Goal: Transaction & Acquisition: Book appointment/travel/reservation

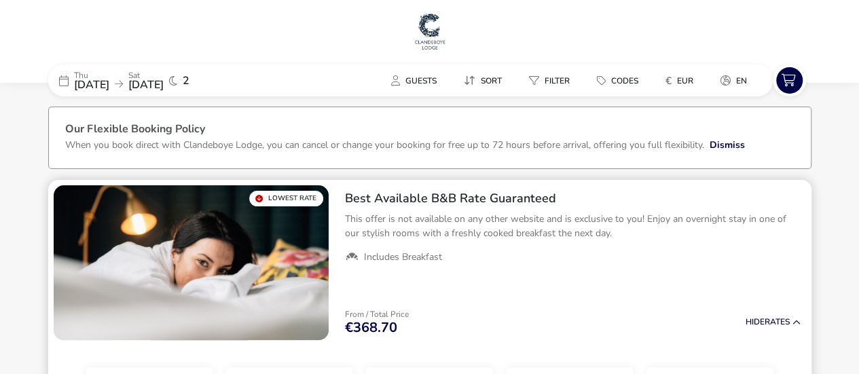
click at [424, 194] on h2 "Best Available B&B Rate Guaranteed" at bounding box center [573, 199] width 456 height 16
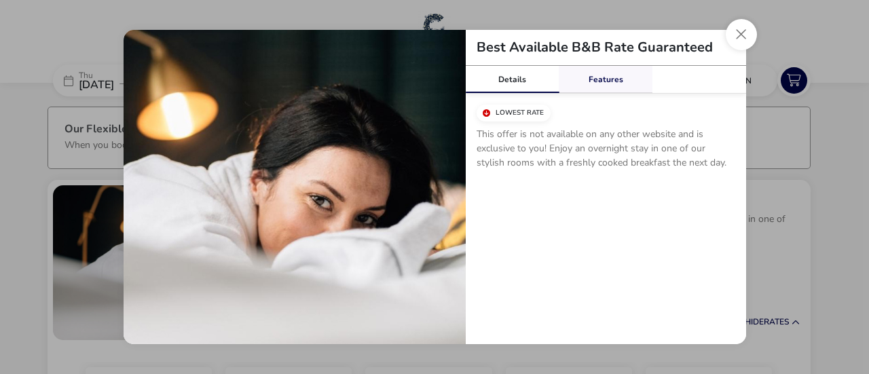
click at [590, 82] on link "Features" at bounding box center [606, 79] width 94 height 27
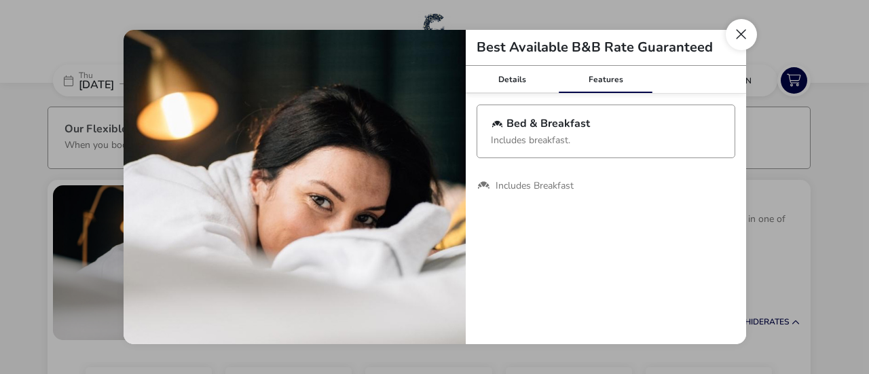
click at [737, 33] on button "Close modal" at bounding box center [741, 34] width 31 height 31
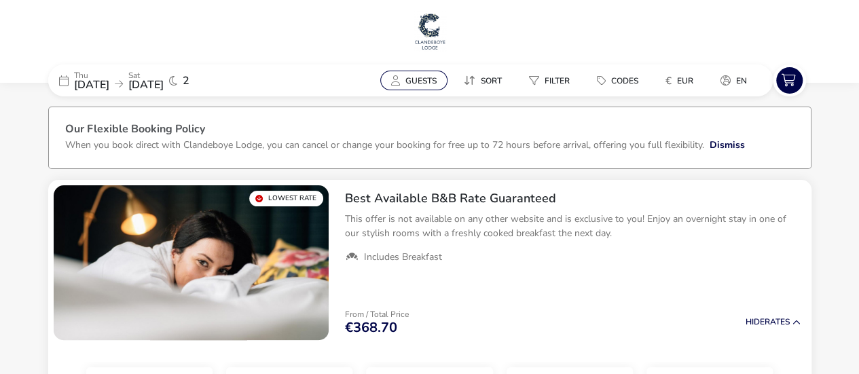
click at [429, 82] on span "Guests" at bounding box center [420, 80] width 31 height 11
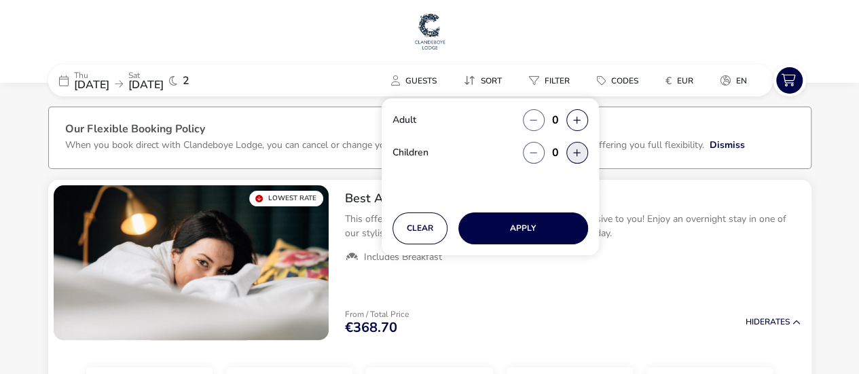
click at [572, 155] on button "button" at bounding box center [577, 153] width 22 height 22
type input "2"
click at [572, 120] on button "button" at bounding box center [577, 120] width 22 height 22
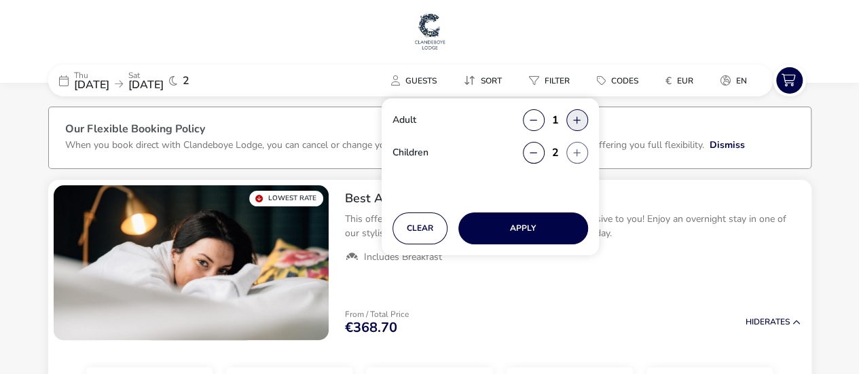
type input "2"
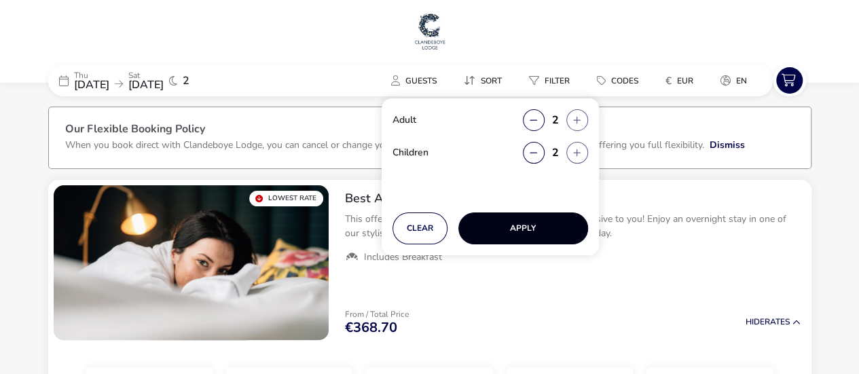
click at [515, 237] on button "Apply" at bounding box center [523, 229] width 130 height 32
